Goal: Information Seeking & Learning: Compare options

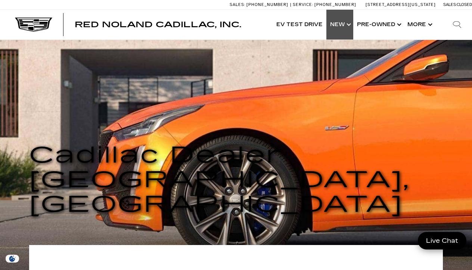
click at [348, 25] on link "Show New" at bounding box center [339, 25] width 27 height 30
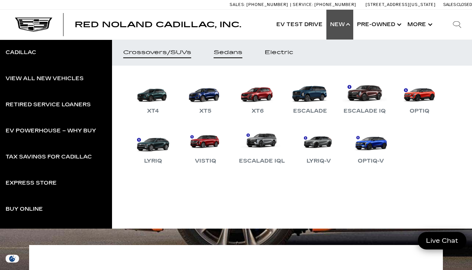
click at [221, 52] on div "Sedans" at bounding box center [227, 52] width 29 height 5
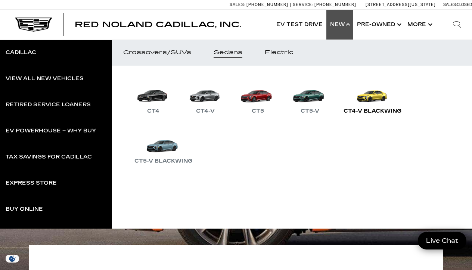
click at [374, 98] on link "CT4-V Blackwing" at bounding box center [372, 96] width 65 height 39
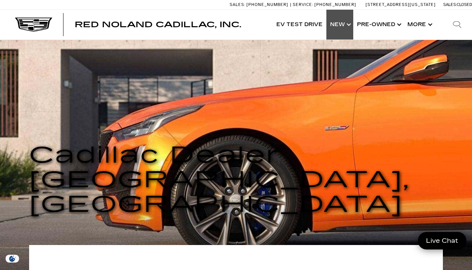
click at [345, 24] on link "Show New" at bounding box center [339, 25] width 27 height 30
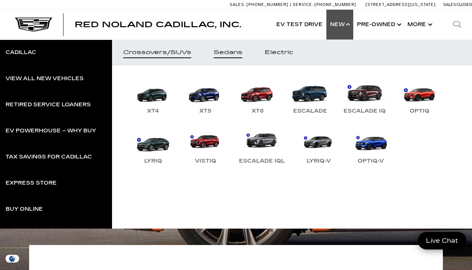
click at [230, 51] on div "Sedans" at bounding box center [227, 52] width 29 height 5
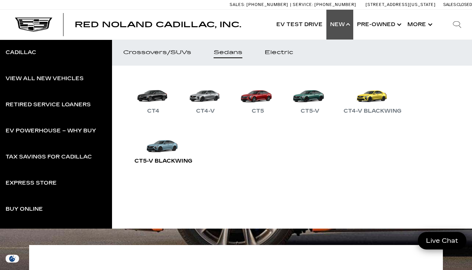
click at [165, 147] on link "CT5-V Blackwing" at bounding box center [163, 146] width 65 height 39
